Goal: Navigation & Orientation: Understand site structure

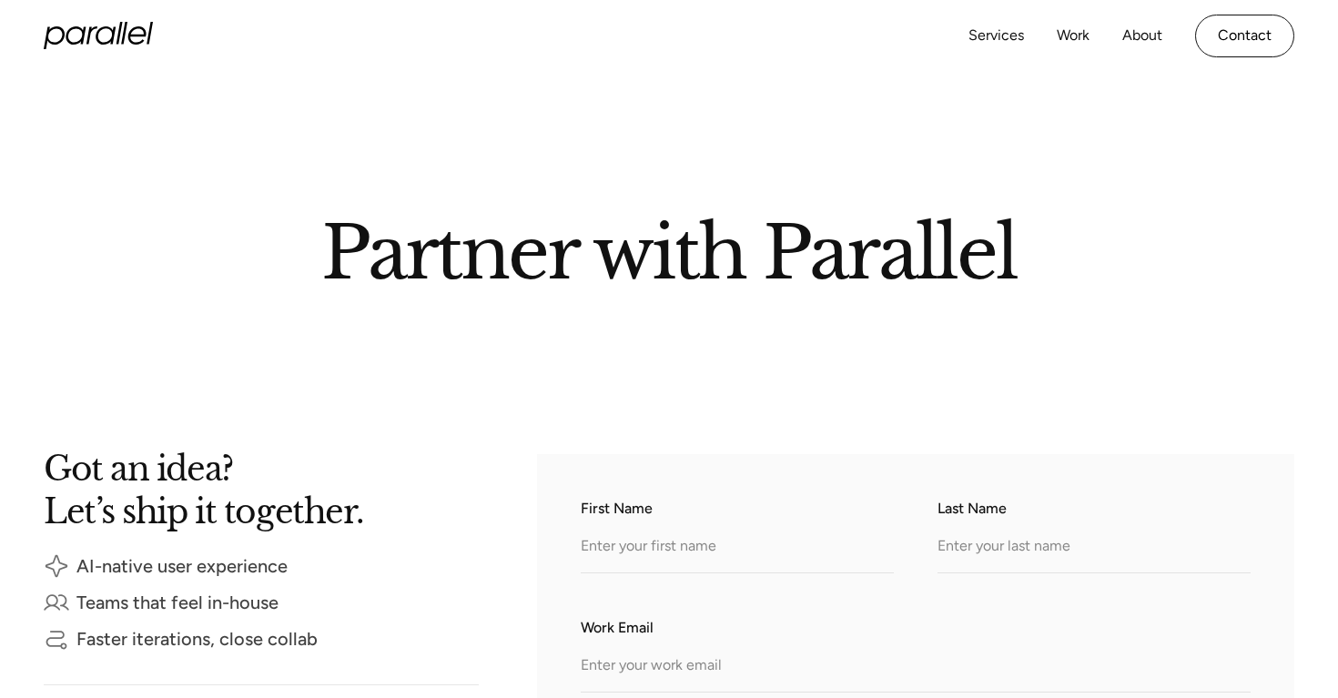
click at [126, 30] on icon "home" at bounding box center [98, 35] width 109 height 27
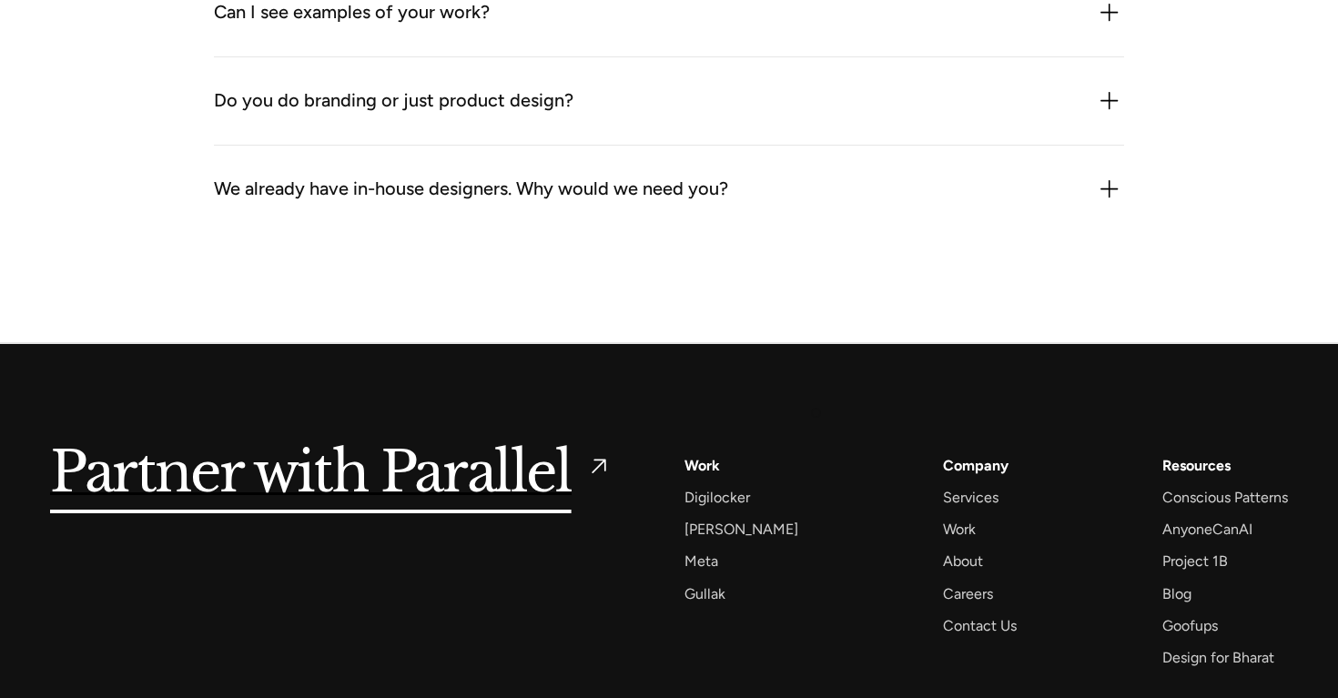
scroll to position [5772, 0]
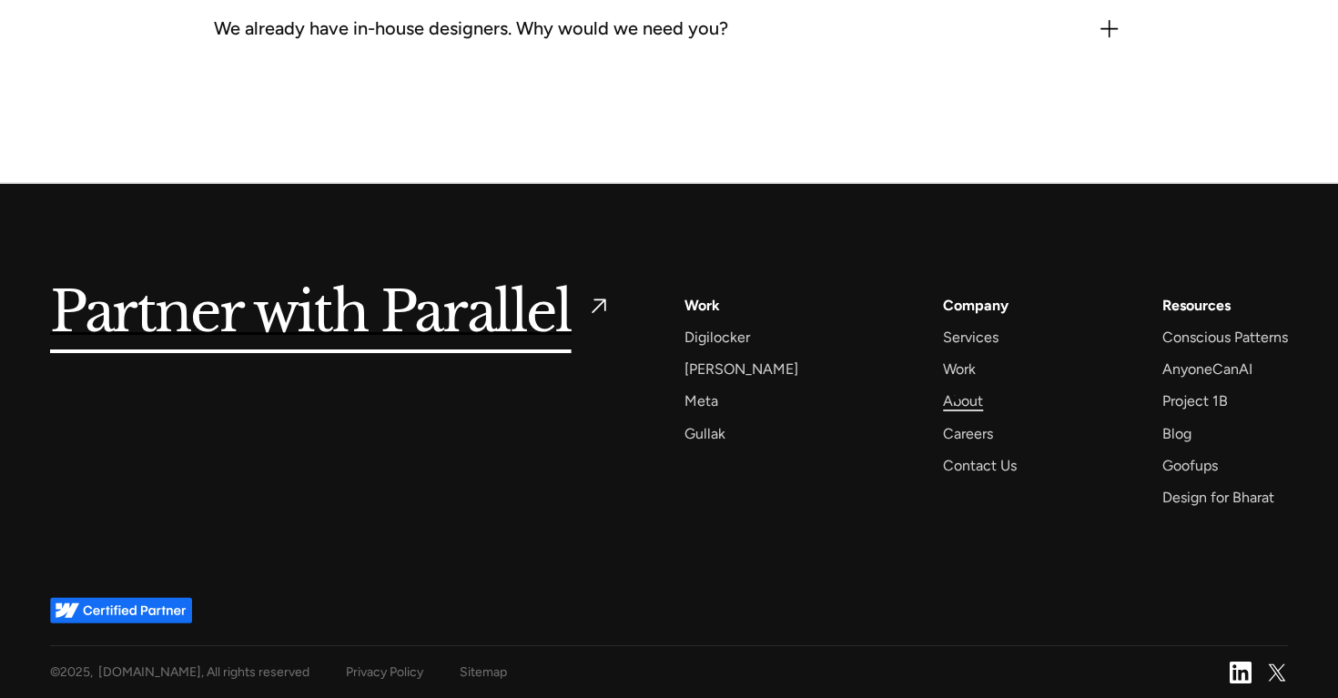
click at [956, 399] on div "About" at bounding box center [963, 401] width 40 height 25
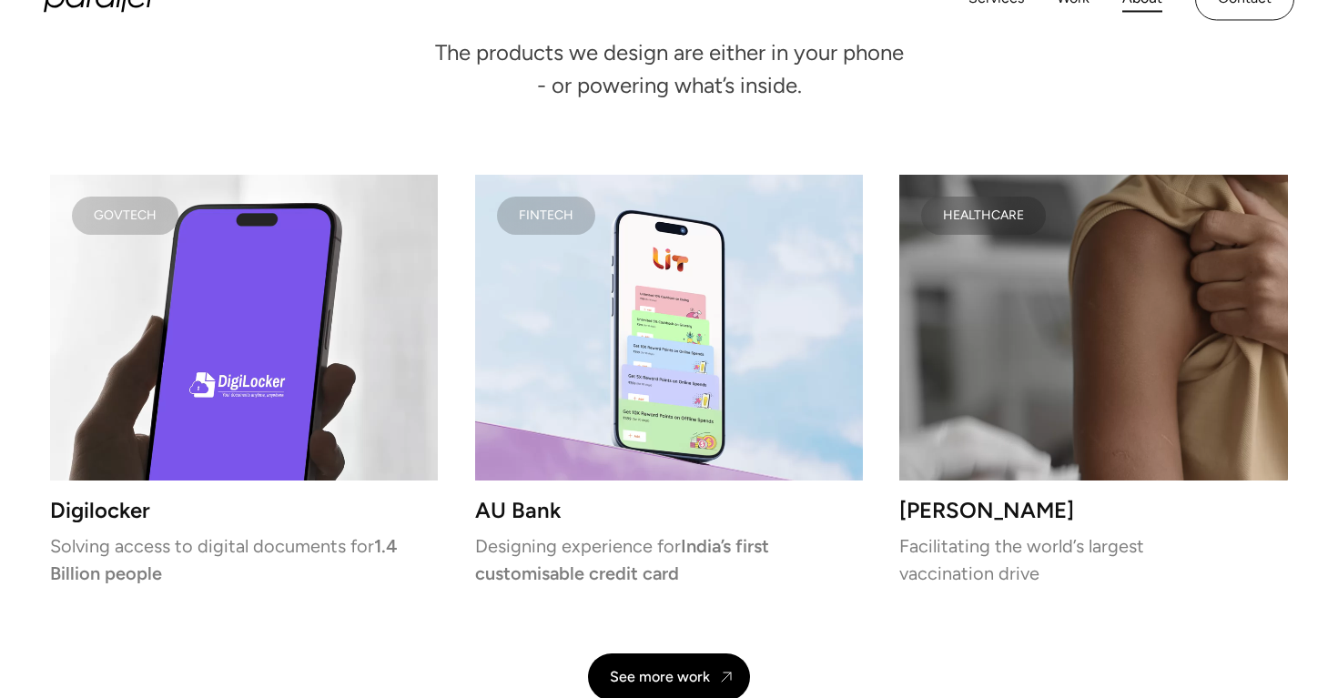
scroll to position [3920, 0]
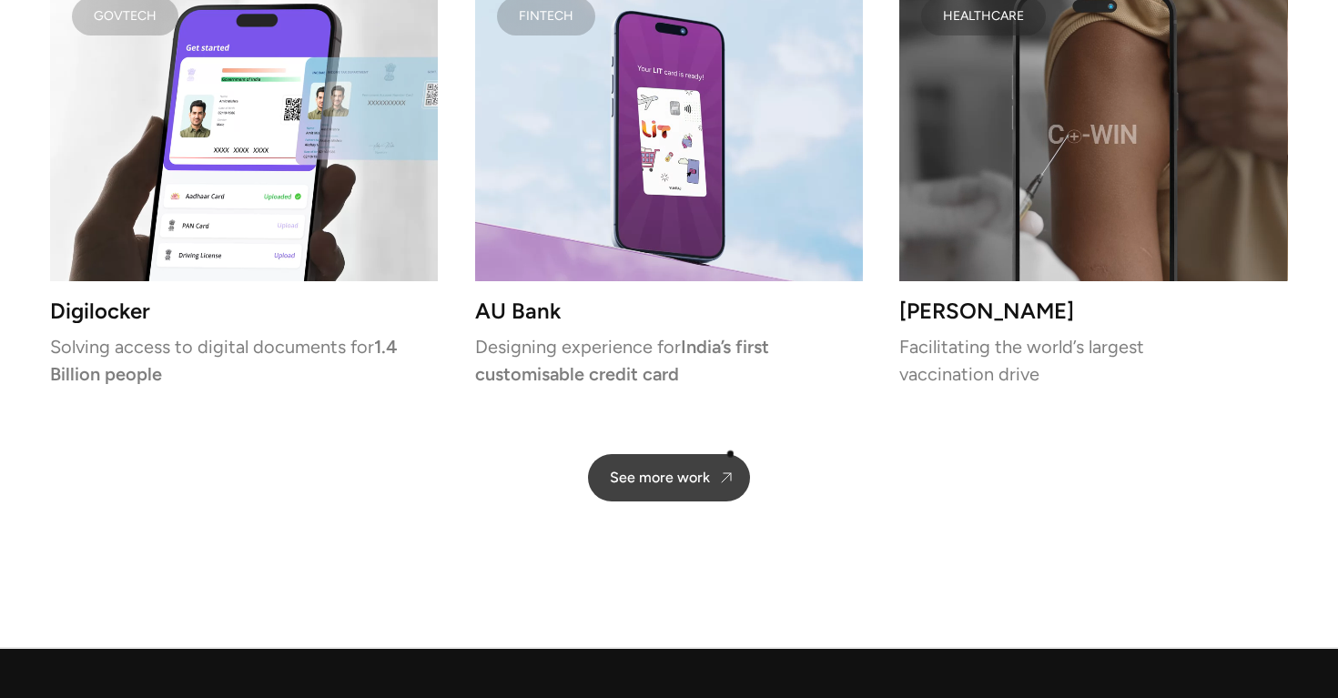
click at [713, 472] on link "See more work" at bounding box center [669, 477] width 162 height 47
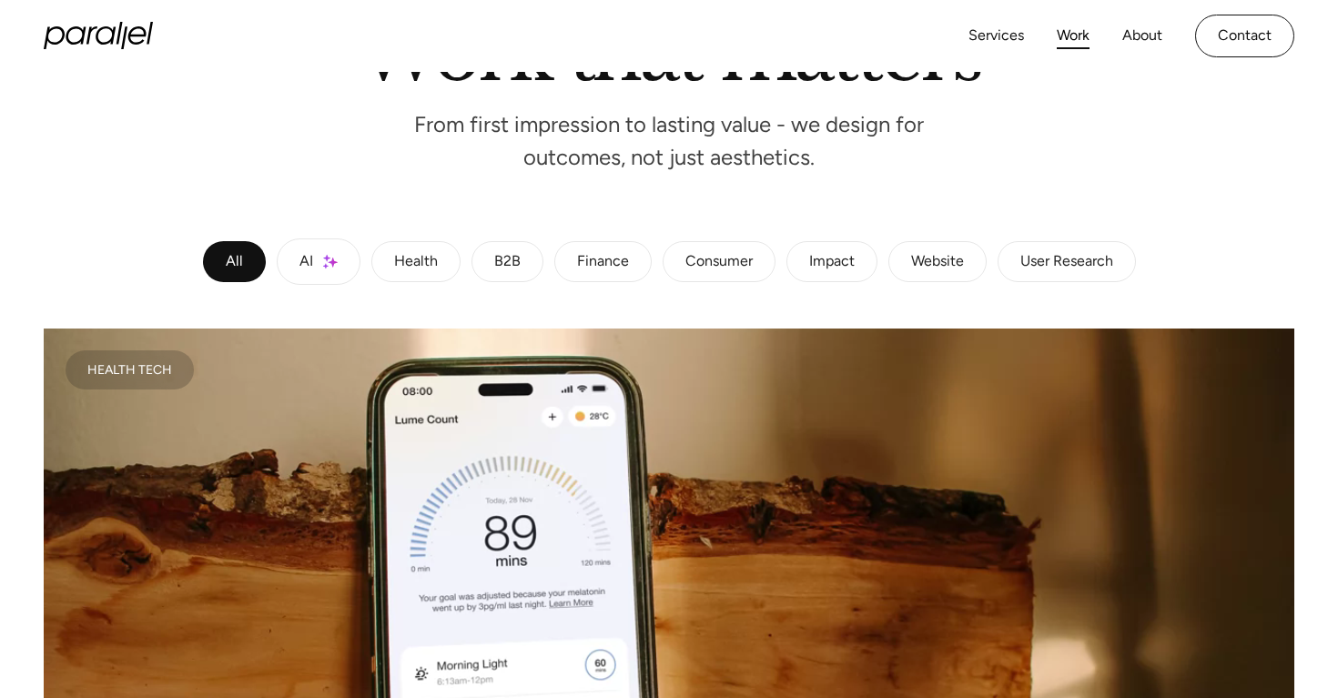
scroll to position [221, 0]
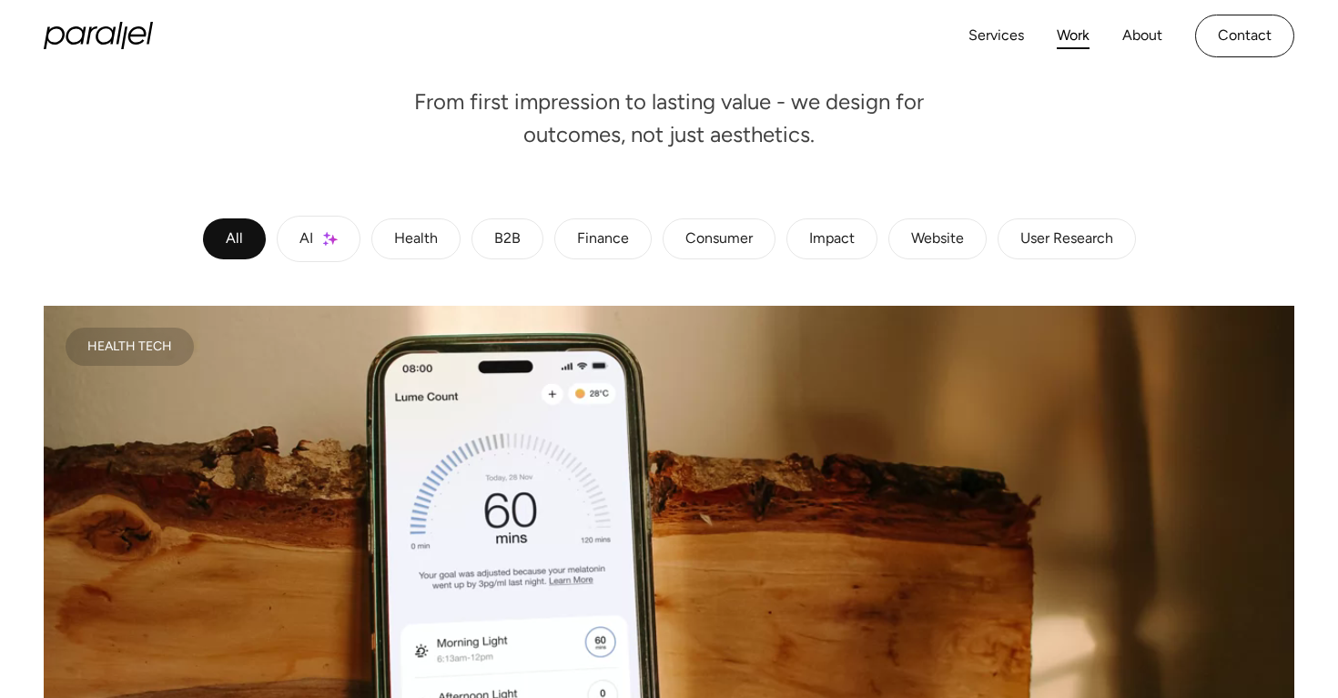
click at [509, 243] on div "B2B" at bounding box center [507, 239] width 26 height 11
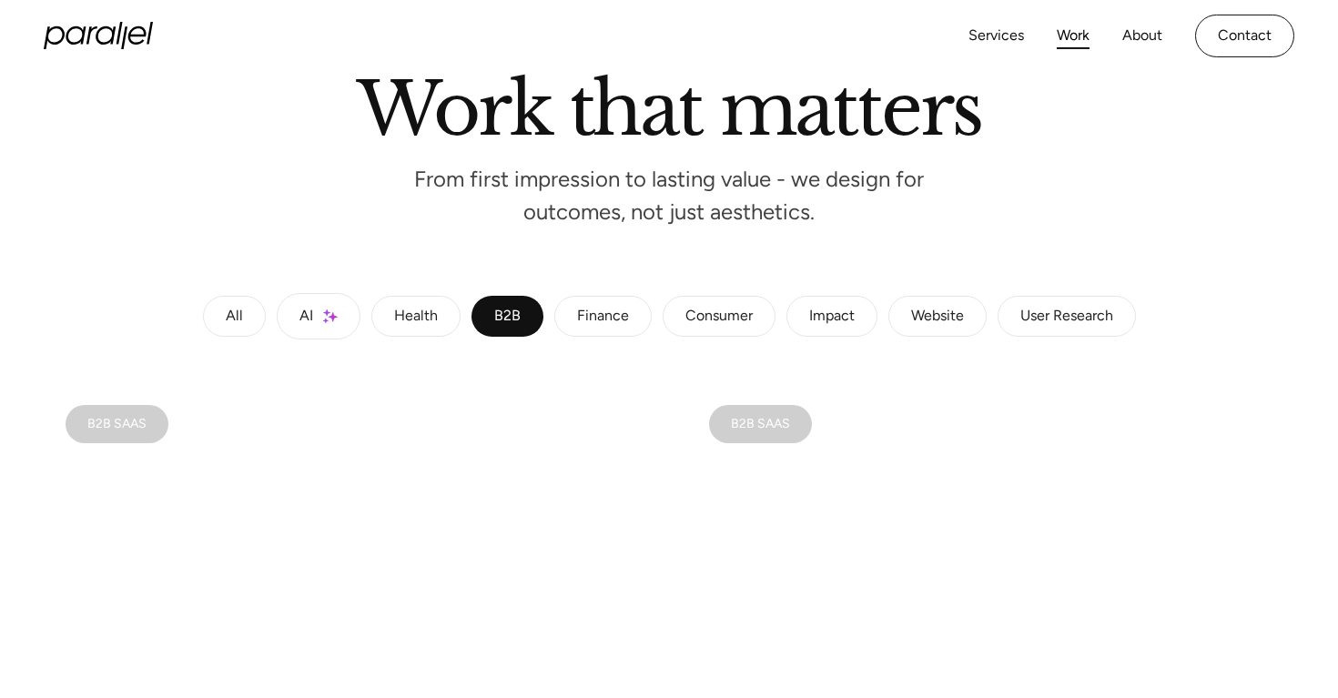
scroll to position [169, 0]
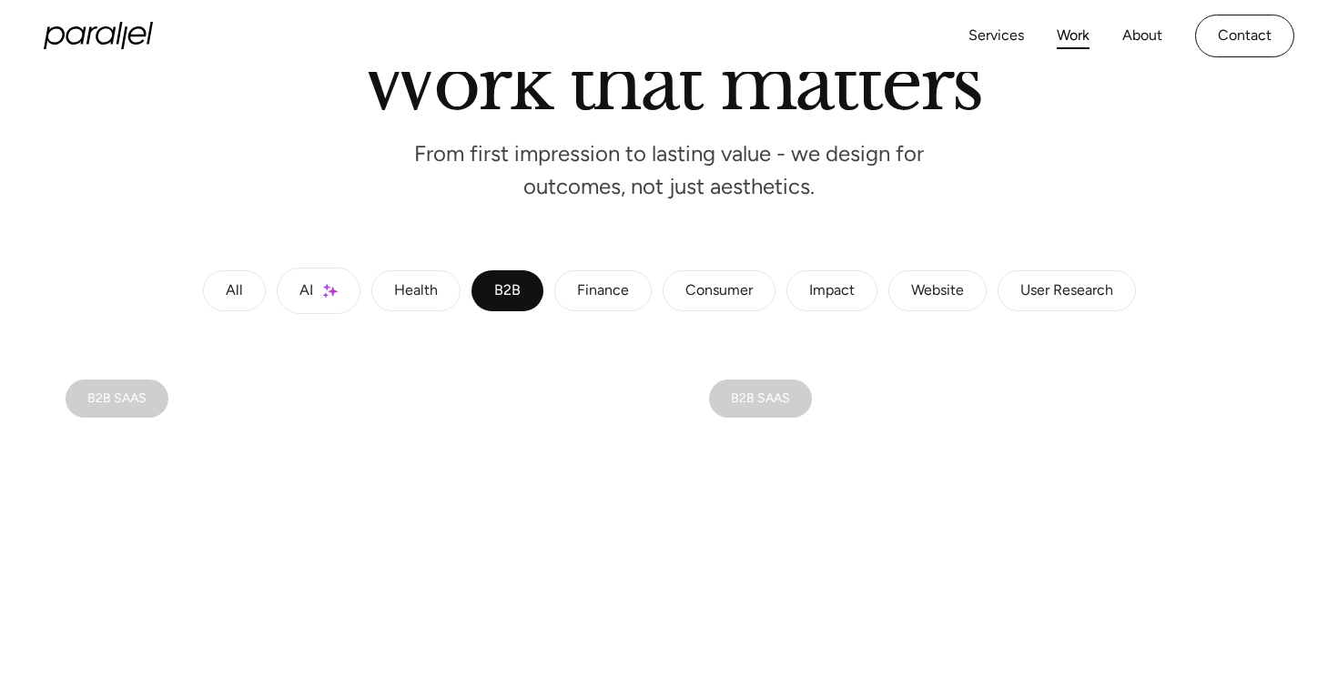
click at [605, 297] on div "Finance" at bounding box center [603, 291] width 52 height 11
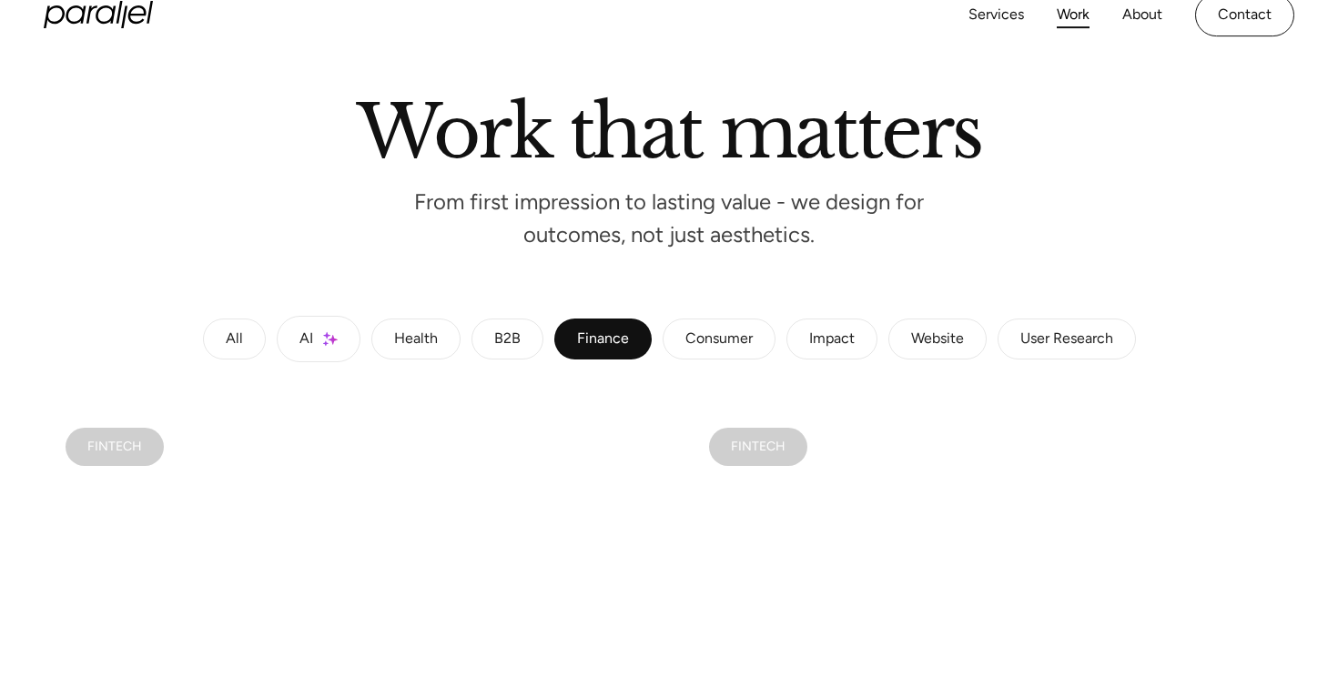
scroll to position [0, 0]
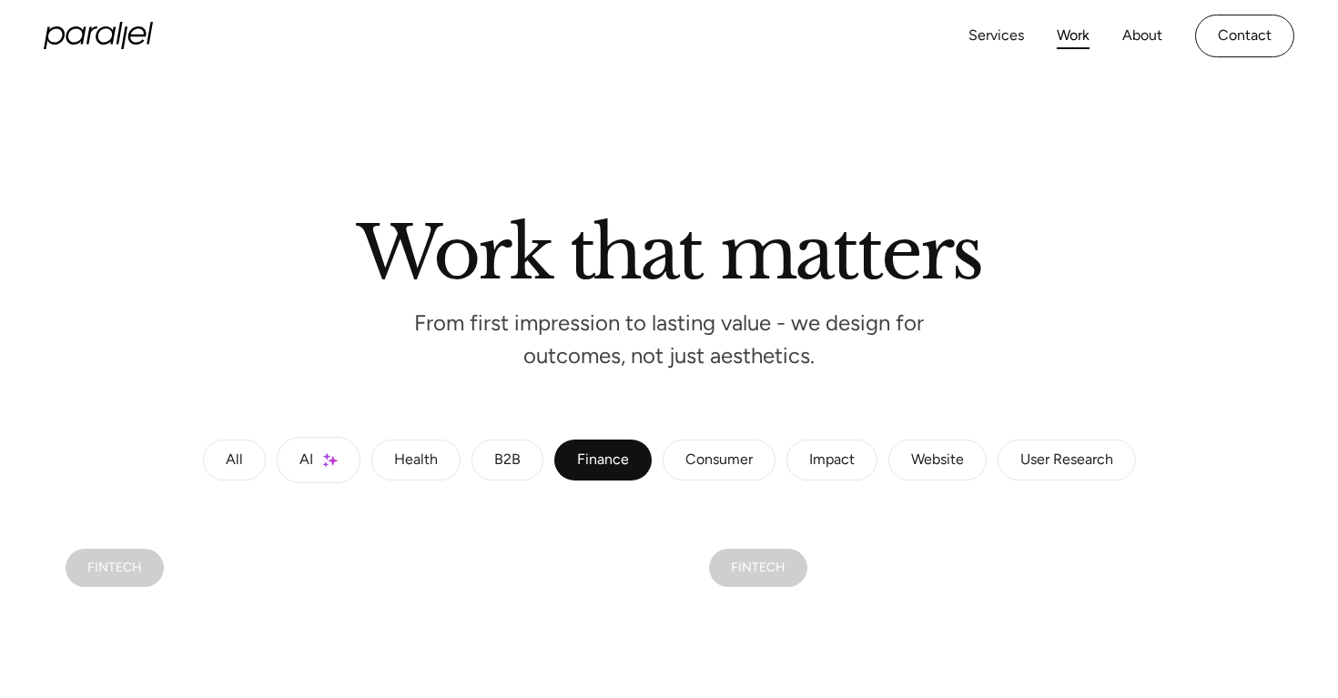
click at [673, 462] on link "Consumer" at bounding box center [719, 461] width 113 height 42
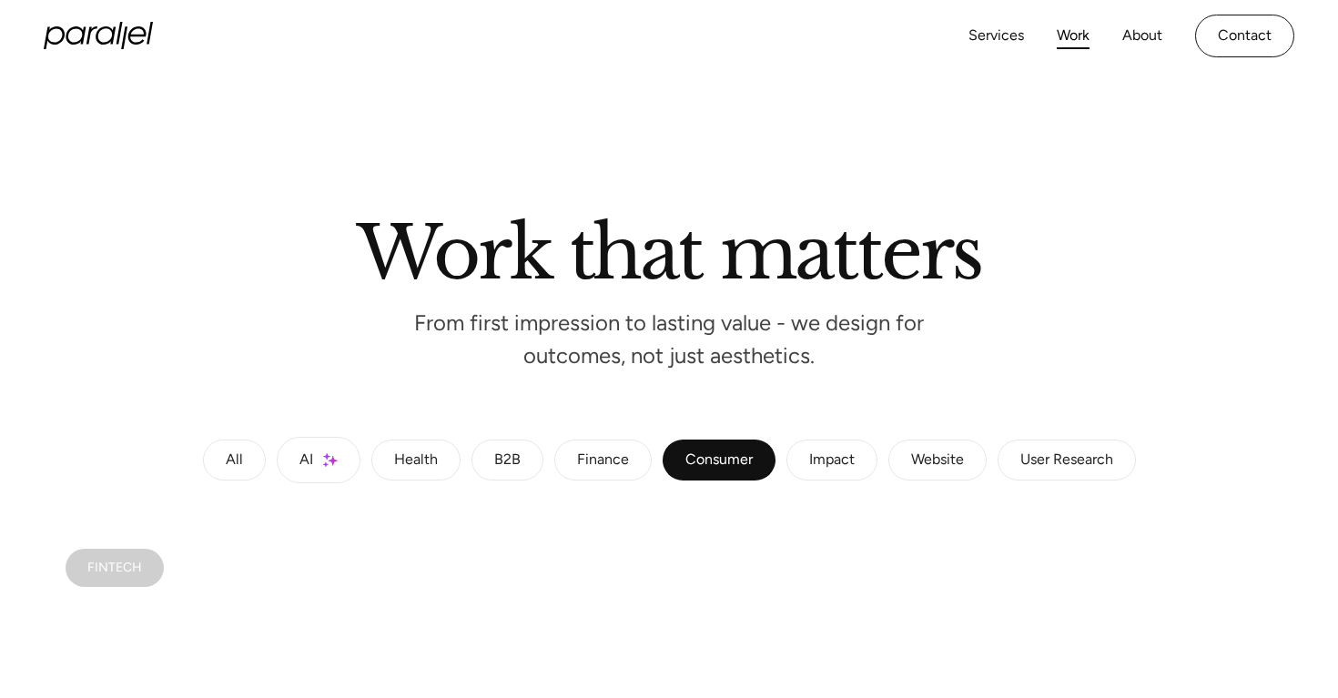
click at [824, 466] on div "Impact" at bounding box center [832, 460] width 46 height 11
